Goal: Information Seeking & Learning: Learn about a topic

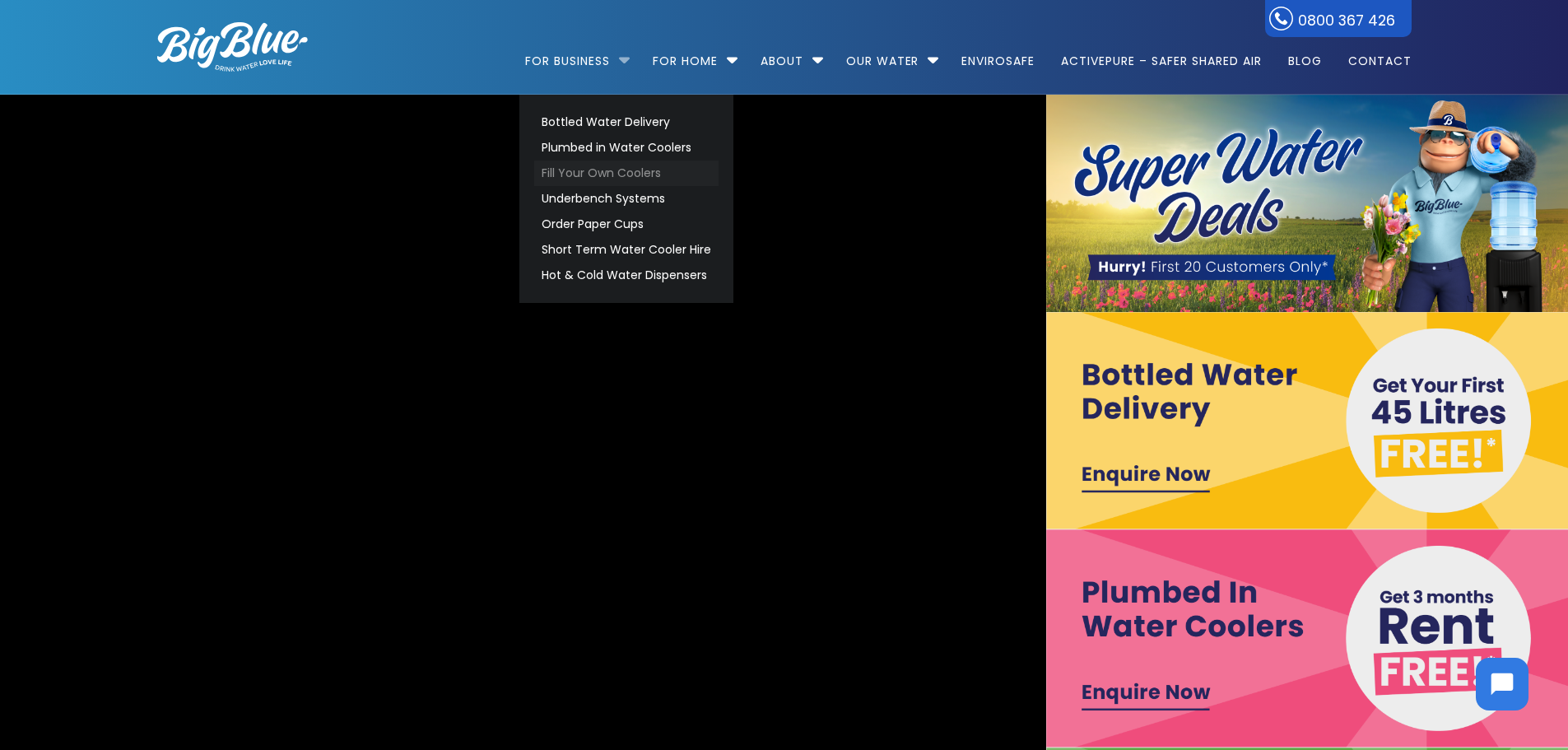
click at [609, 169] on link "Fill Your Own Coolers" at bounding box center [626, 173] width 184 height 26
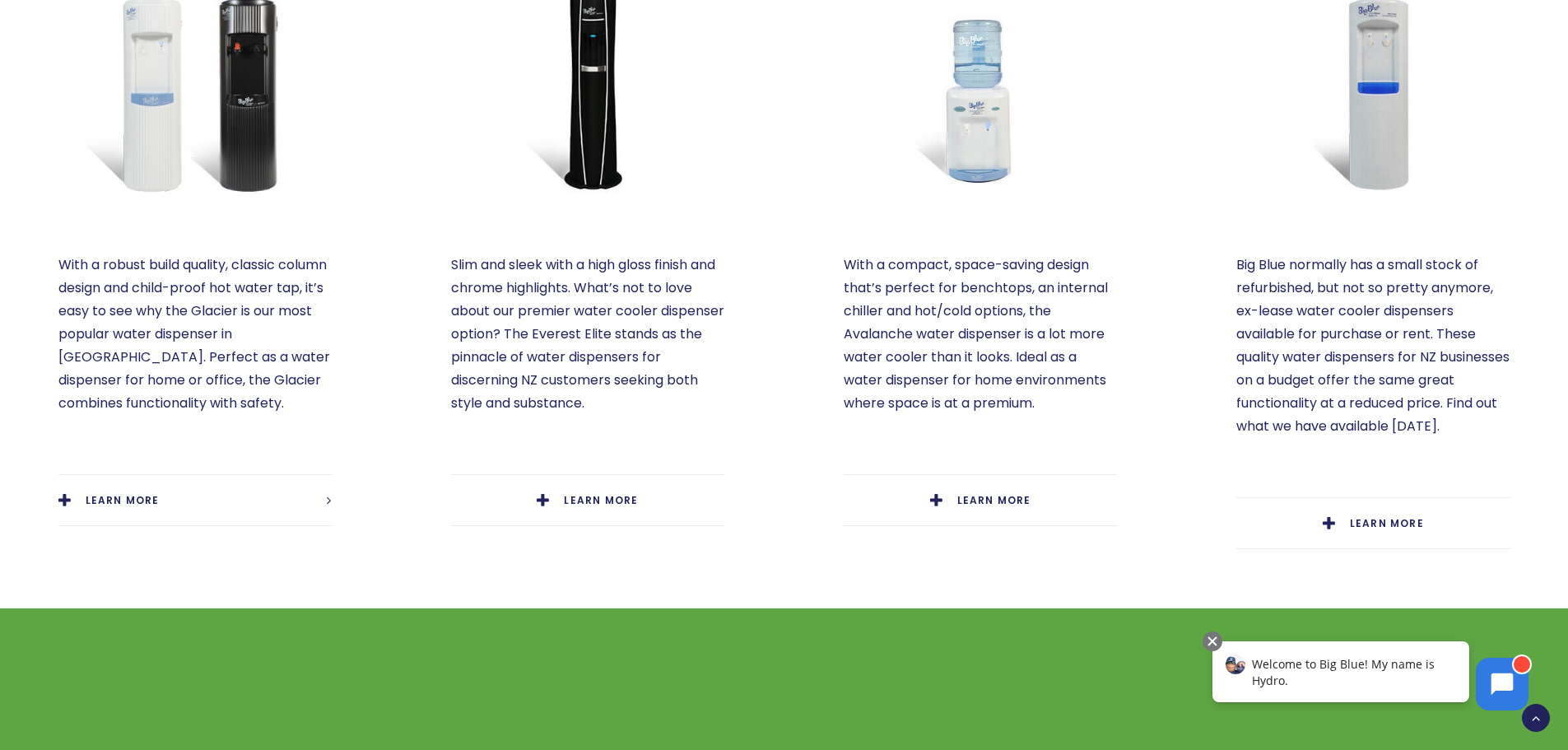
scroll to position [1070, 0]
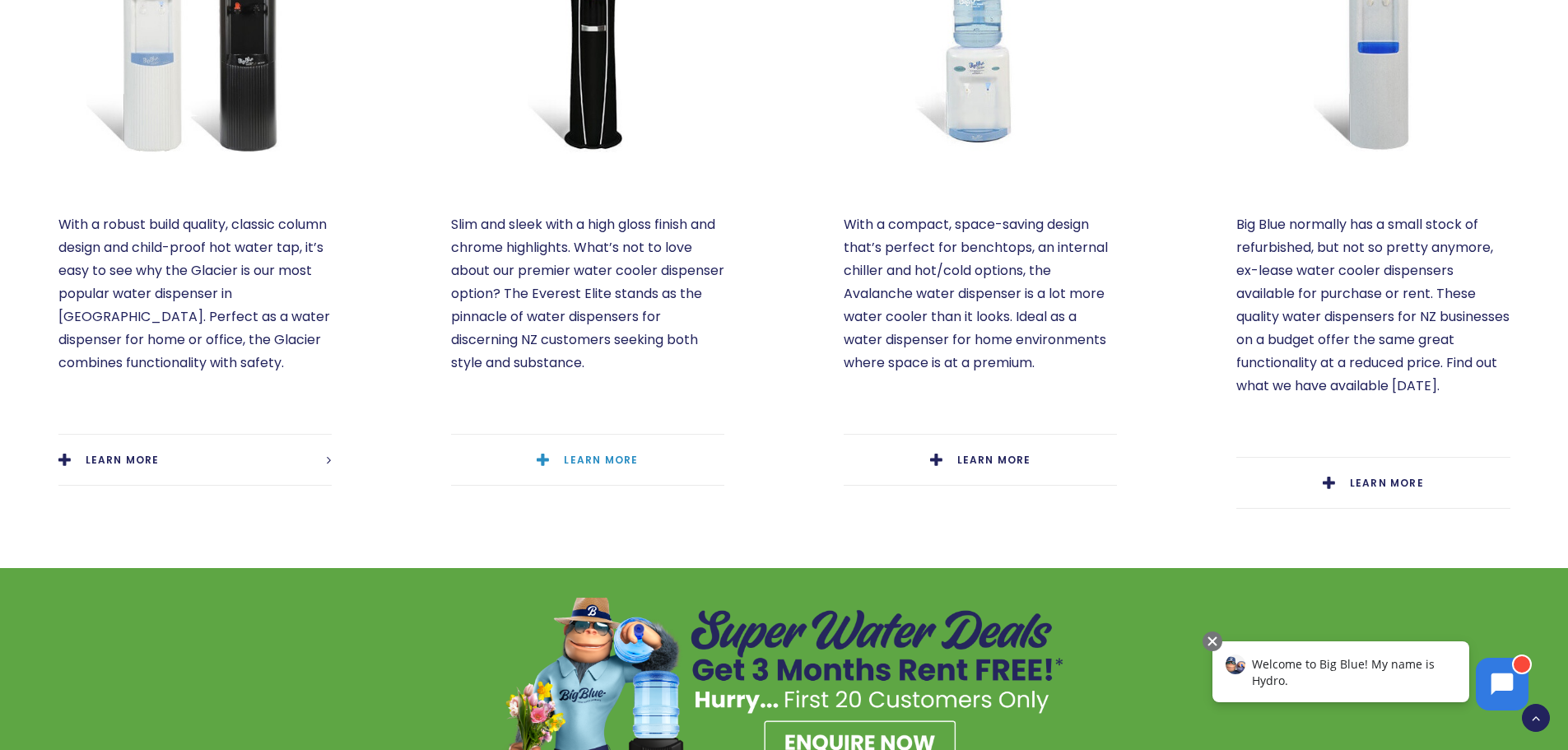
click at [585, 453] on span "LEARN MORE" at bounding box center [601, 459] width 74 height 14
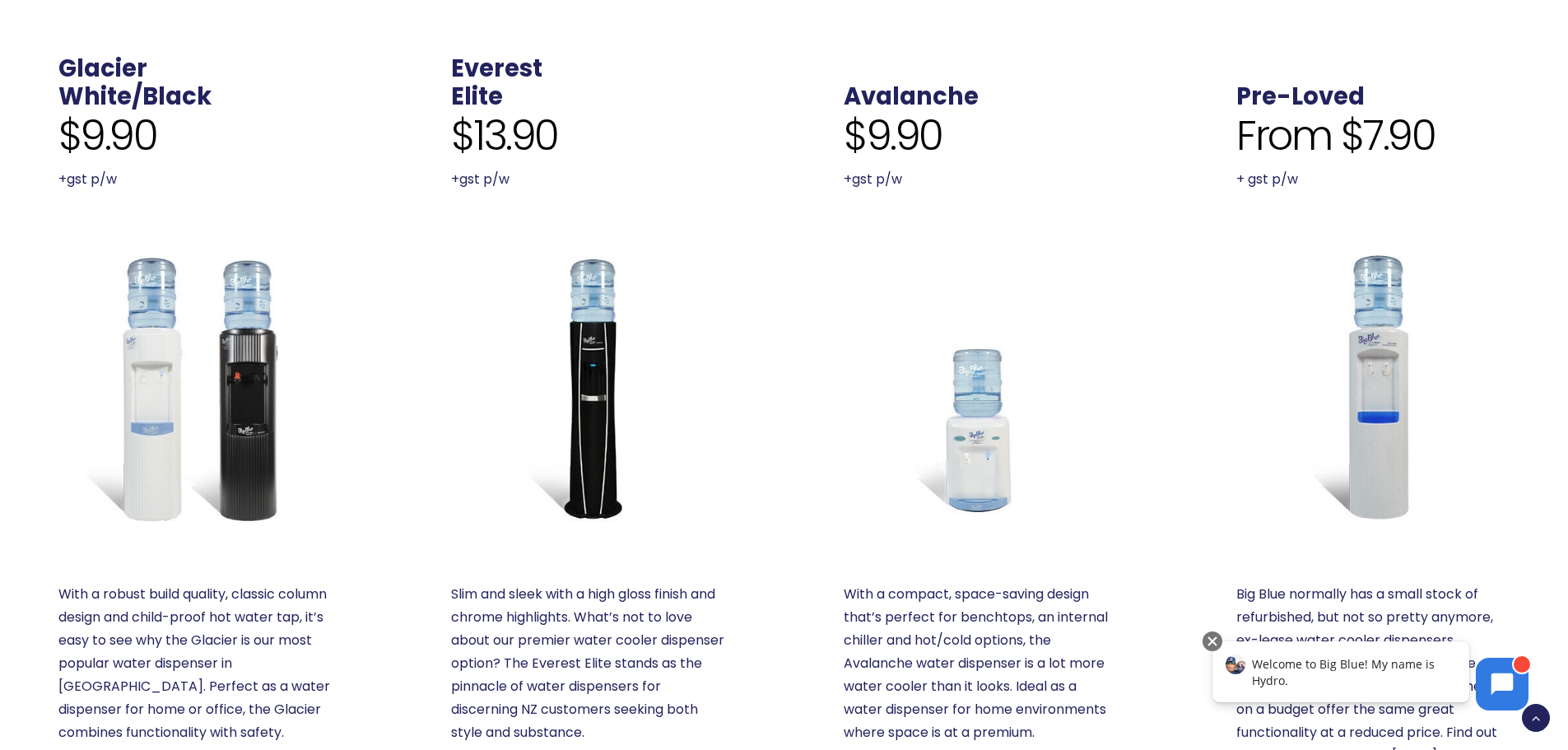
scroll to position [576, 0]
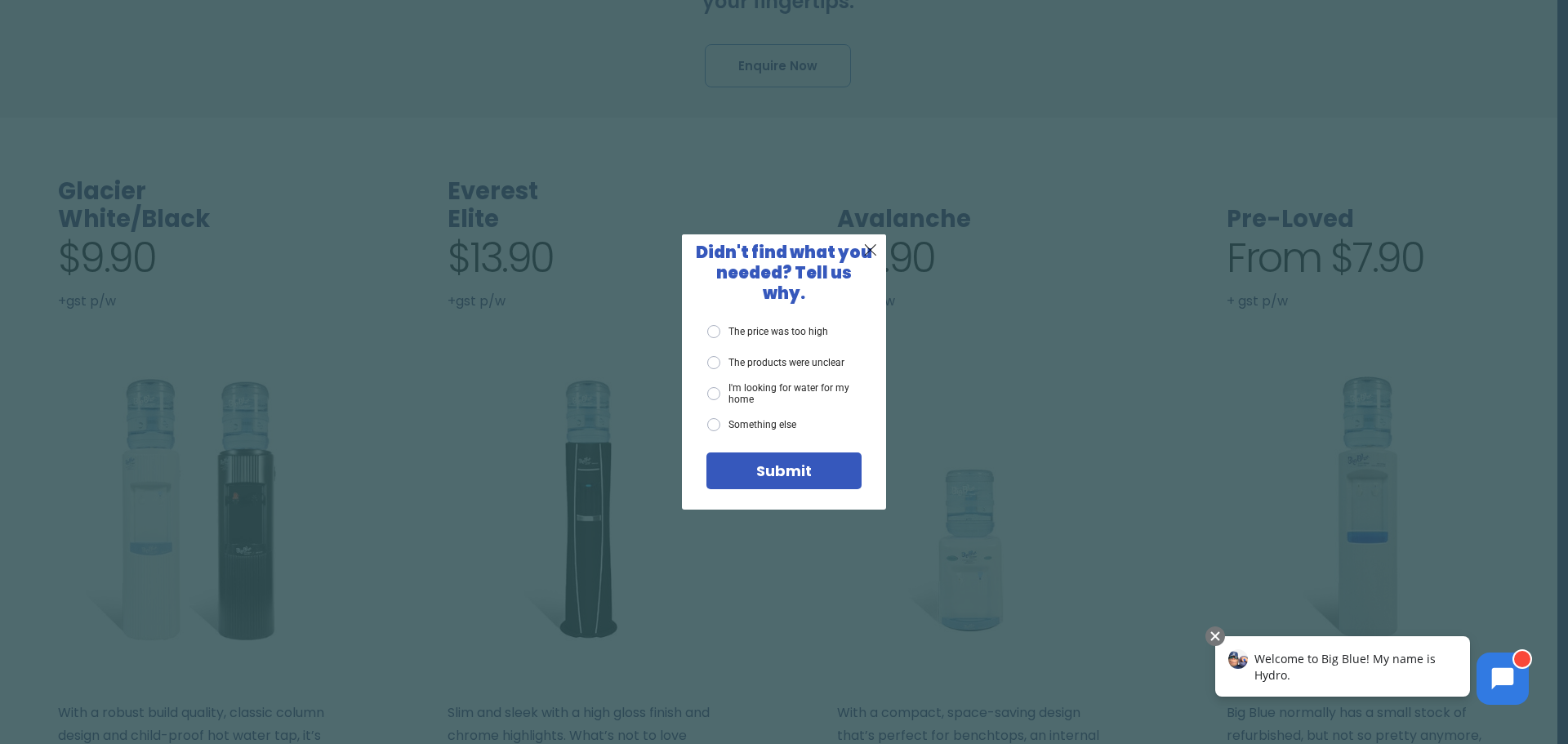
click at [871, 255] on span "X" at bounding box center [870, 250] width 15 height 21
